Goal: Task Accomplishment & Management: Manage account settings

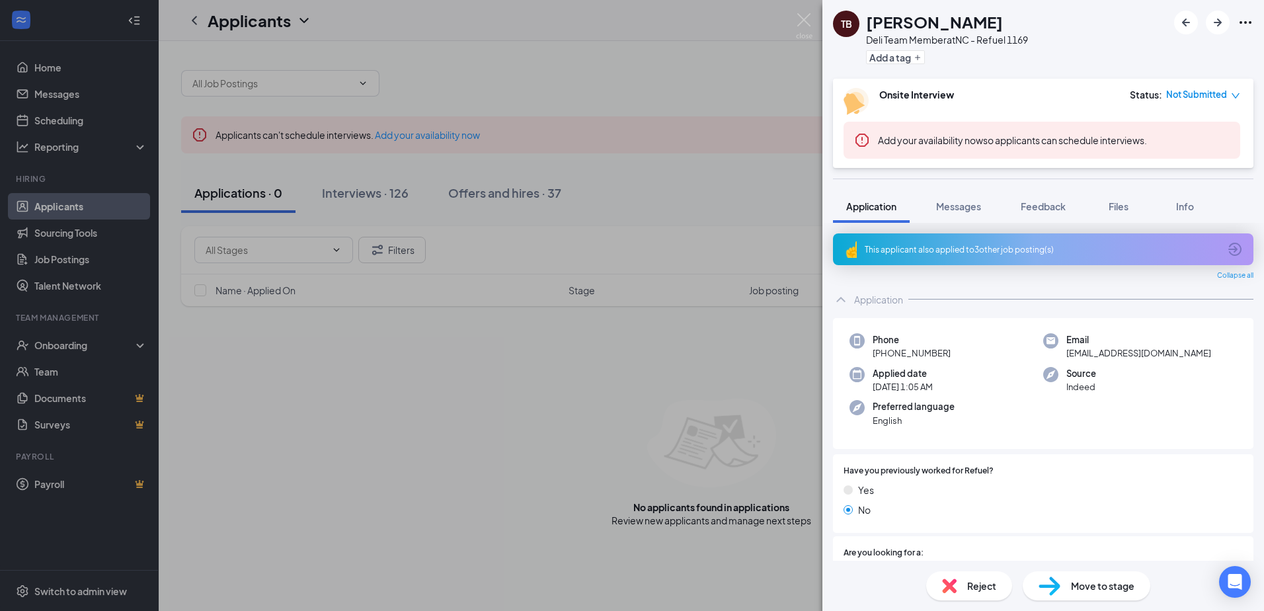
click at [378, 193] on div "TB [PERSON_NAME] Deli Team Member at NC - Refuel 1169 Add a tag Onsite Intervie…" at bounding box center [632, 305] width 1264 height 611
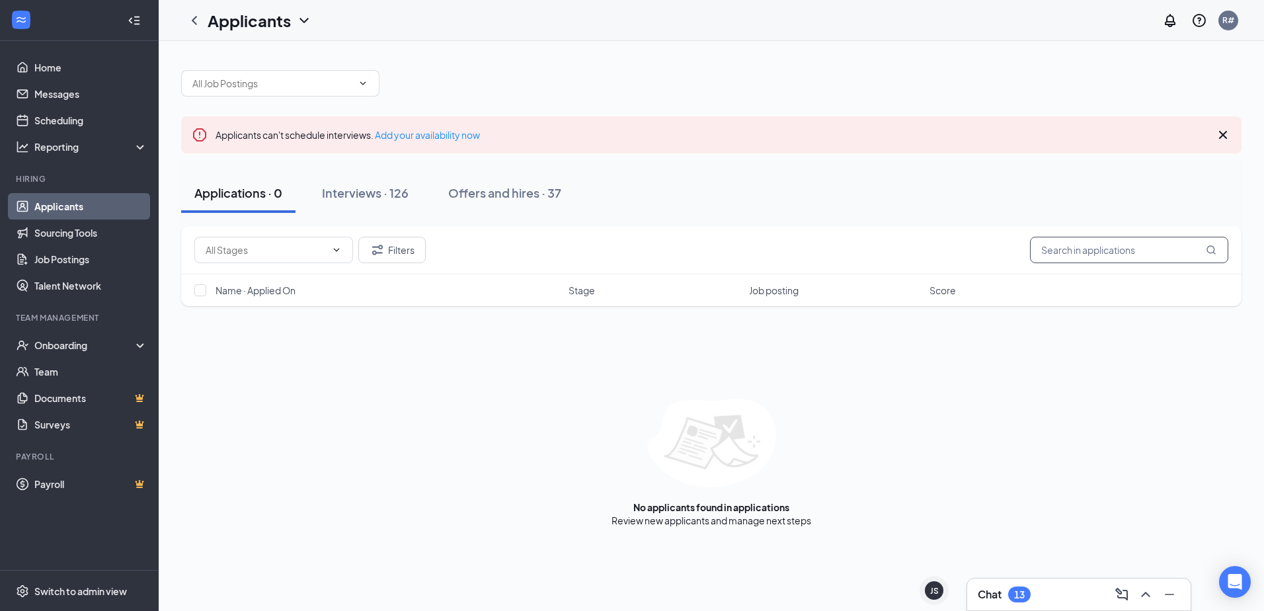
click at [1088, 253] on input "text" at bounding box center [1129, 250] width 198 height 26
type input "[PERSON_NAME]"
click at [1209, 250] on icon "MagnifyingGlass" at bounding box center [1211, 250] width 11 height 11
click at [391, 195] on div "Interviews · 1 / 126" at bounding box center [391, 192] width 101 height 17
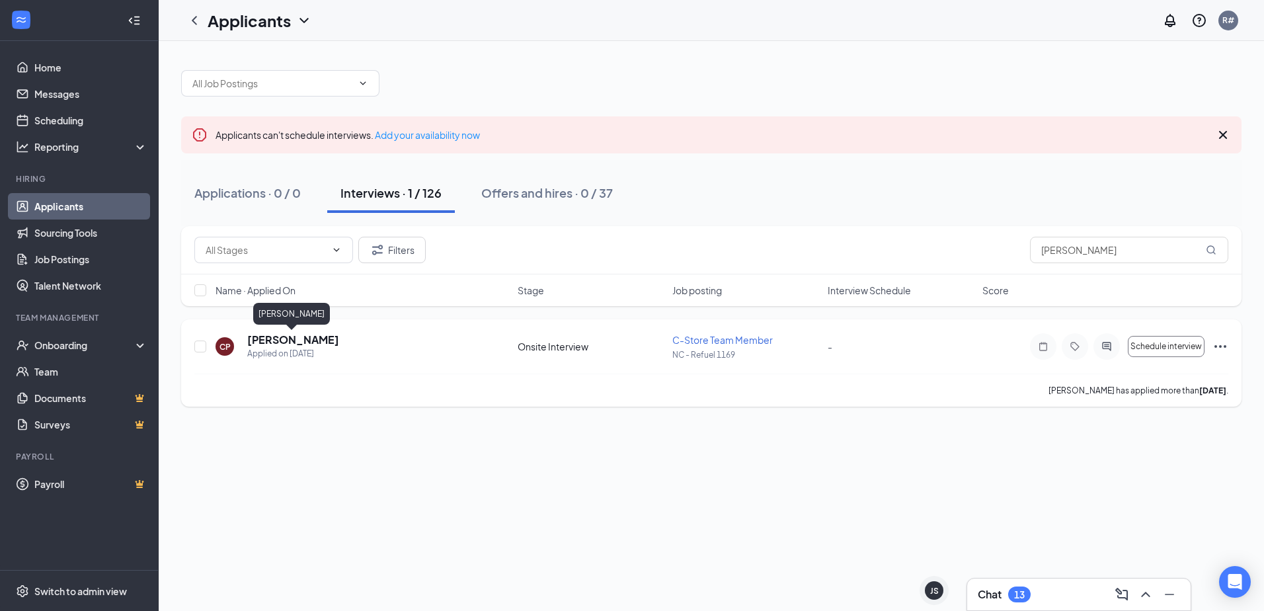
click at [294, 344] on h5 "[PERSON_NAME]" at bounding box center [293, 340] width 92 height 15
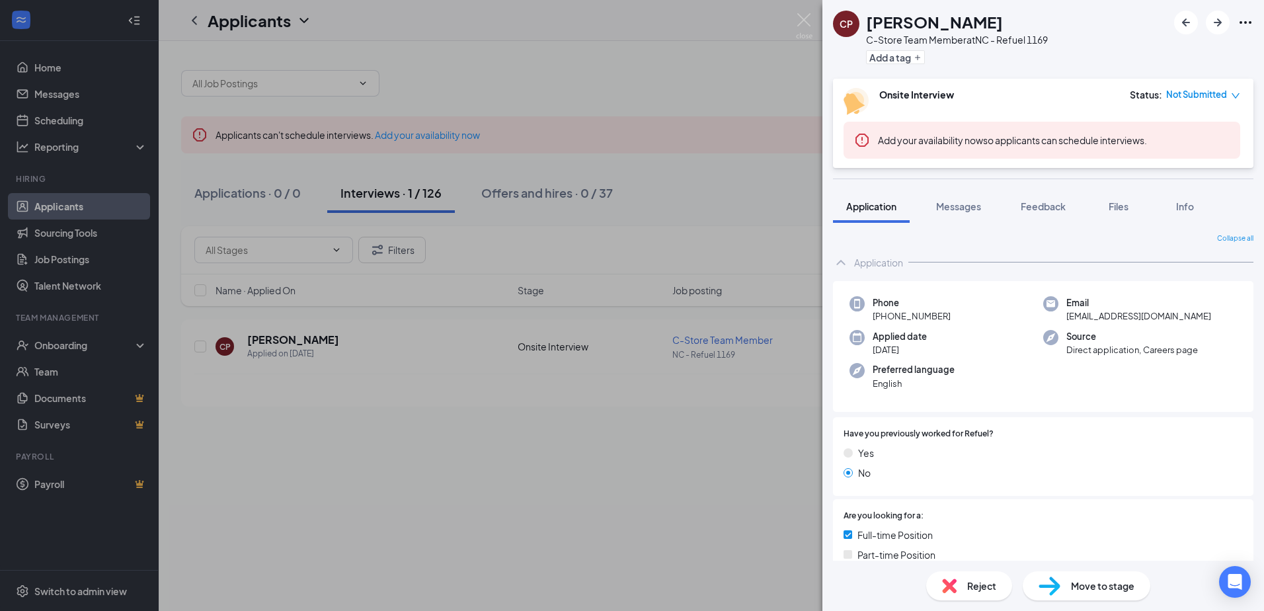
click at [795, 407] on div "CP [PERSON_NAME] C-Store Team Member at [GEOGRAPHIC_DATA] - Refuel 1169 Add a t…" at bounding box center [632, 305] width 1264 height 611
